Goal: Task Accomplishment & Management: Manage account settings

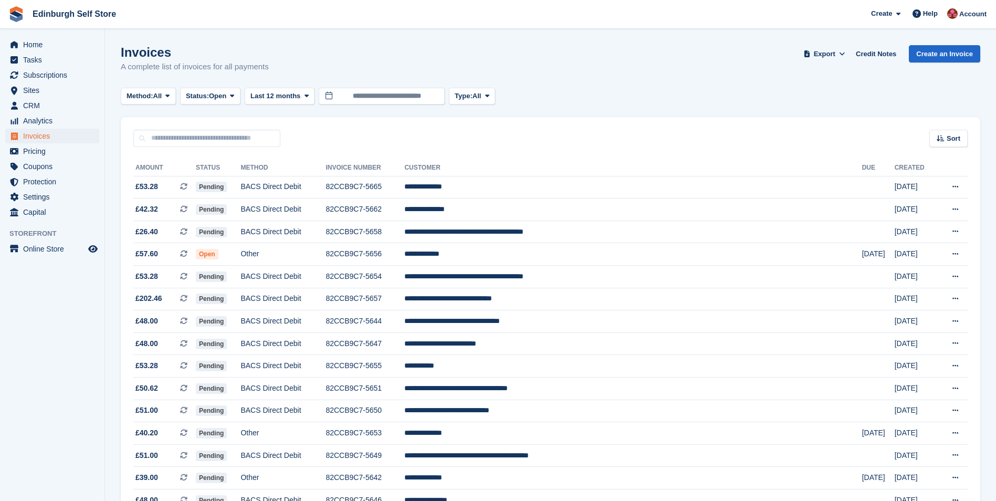
scroll to position [846, 0]
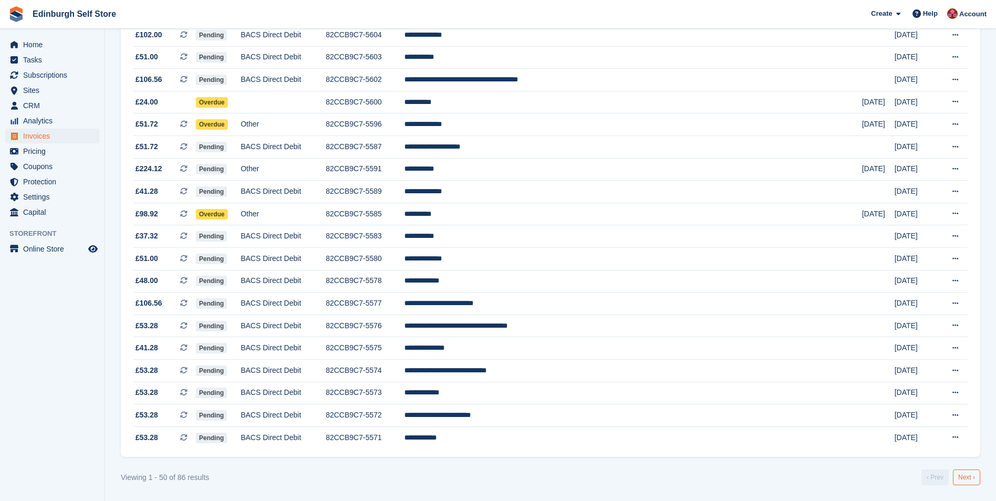
click at [967, 476] on link "Next ›" at bounding box center [966, 478] width 27 height 16
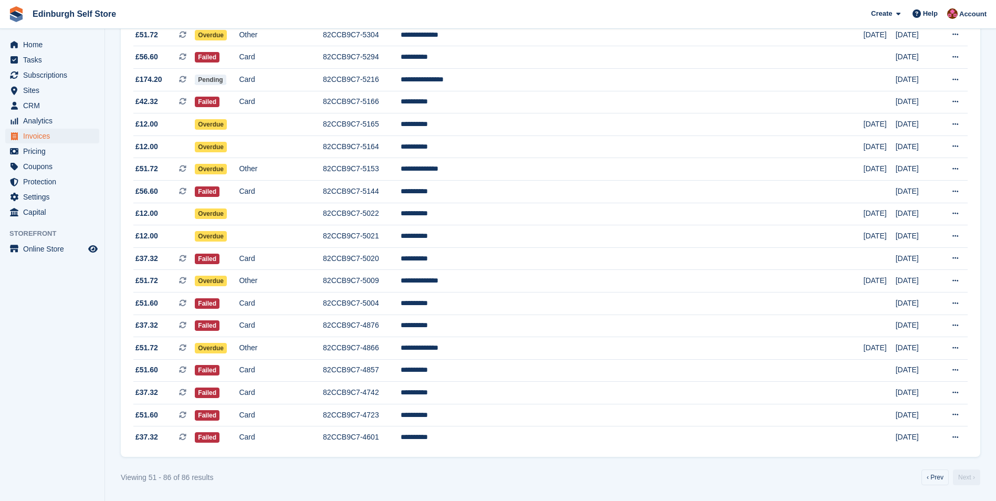
scroll to position [533, 0]
click at [518, 348] on td "**********" at bounding box center [632, 348] width 463 height 23
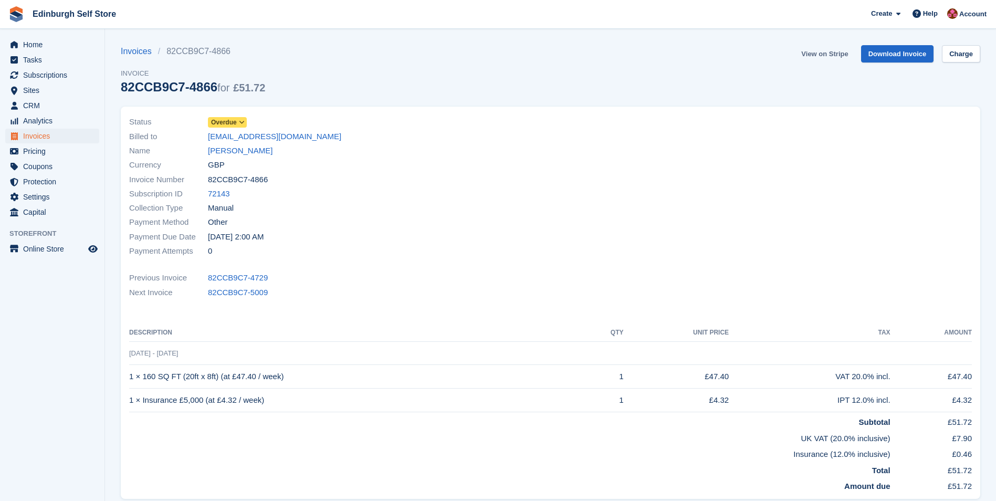
click at [826, 53] on link "View on Stripe" at bounding box center [824, 53] width 55 height 17
drag, startPoint x: 0, startPoint y: 0, endPoint x: 247, endPoint y: 150, distance: 289.0
click at [247, 150] on link "[PERSON_NAME]" at bounding box center [240, 151] width 65 height 12
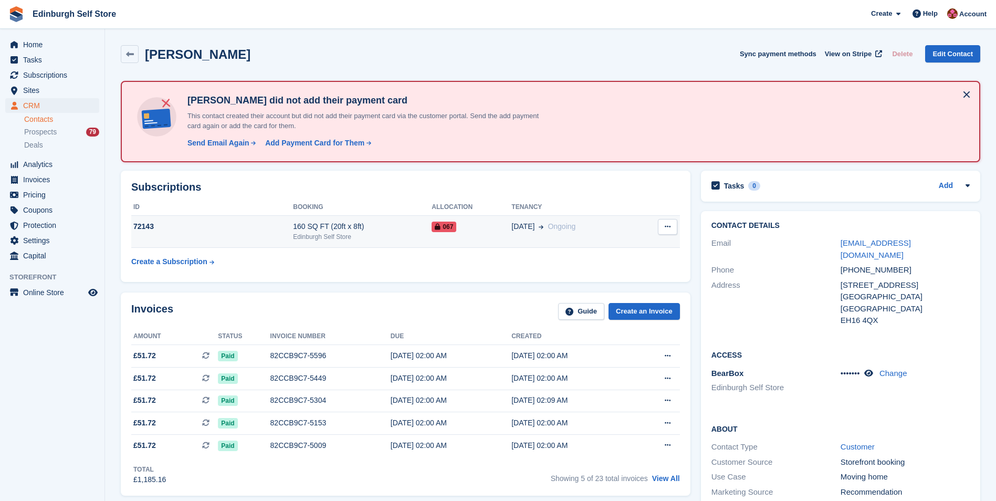
click at [670, 232] on button at bounding box center [667, 227] width 19 height 16
click at [512, 228] on span "[DATE]" at bounding box center [523, 226] width 23 height 11
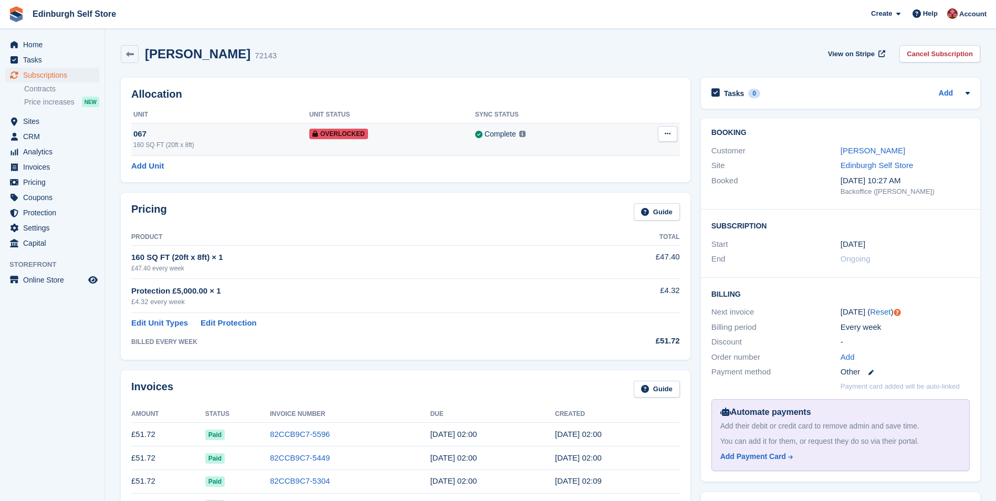
click at [667, 130] on button at bounding box center [667, 134] width 19 height 16
click at [603, 152] on p "Remove Overlock" at bounding box center [626, 155] width 91 height 14
